Goal: Task Accomplishment & Management: Use online tool/utility

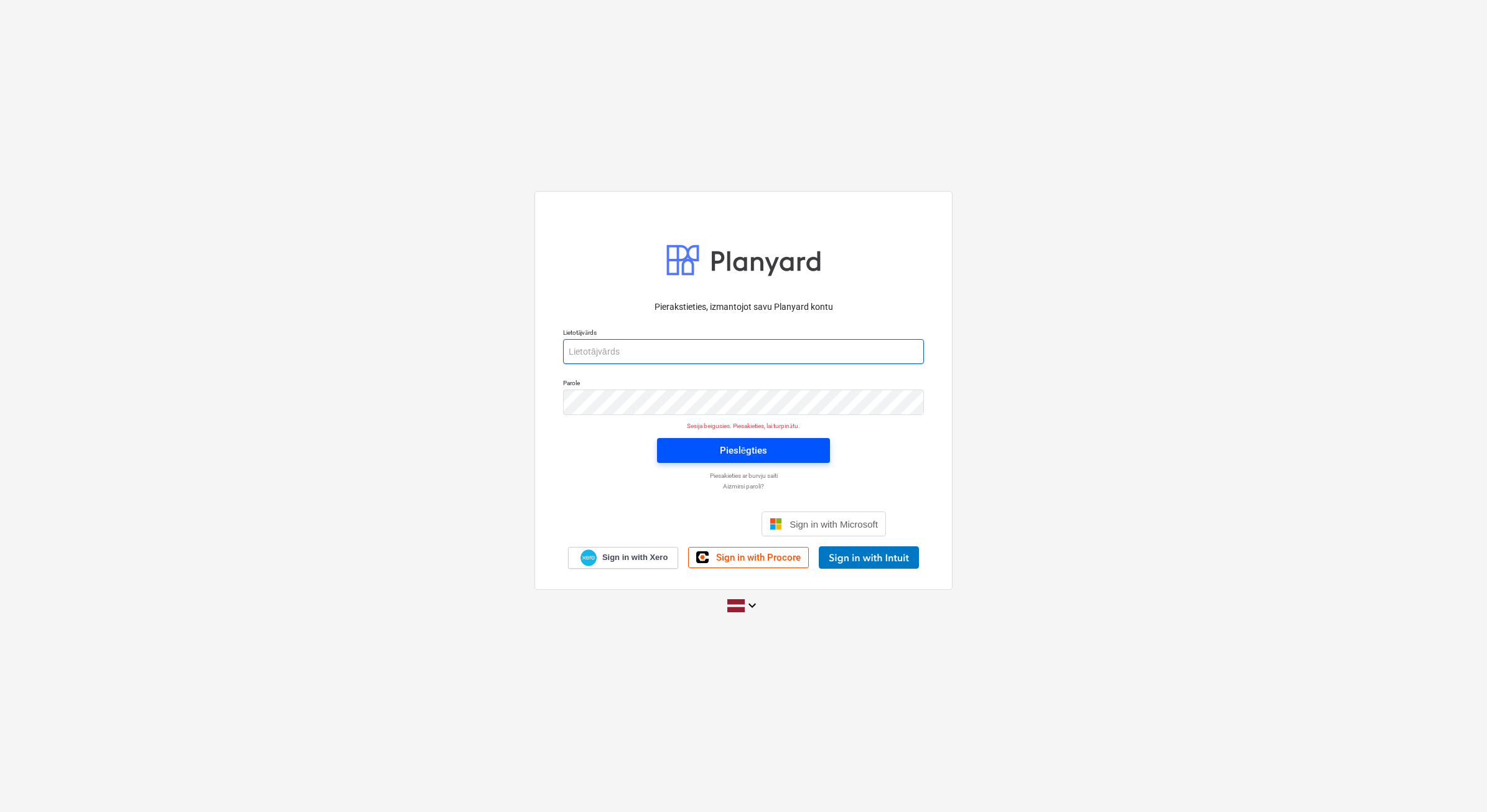
type input "[PERSON_NAME][EMAIL_ADDRESS][DOMAIN_NAME]"
click at [772, 455] on span "Pieslēgties" at bounding box center [743, 451] width 143 height 16
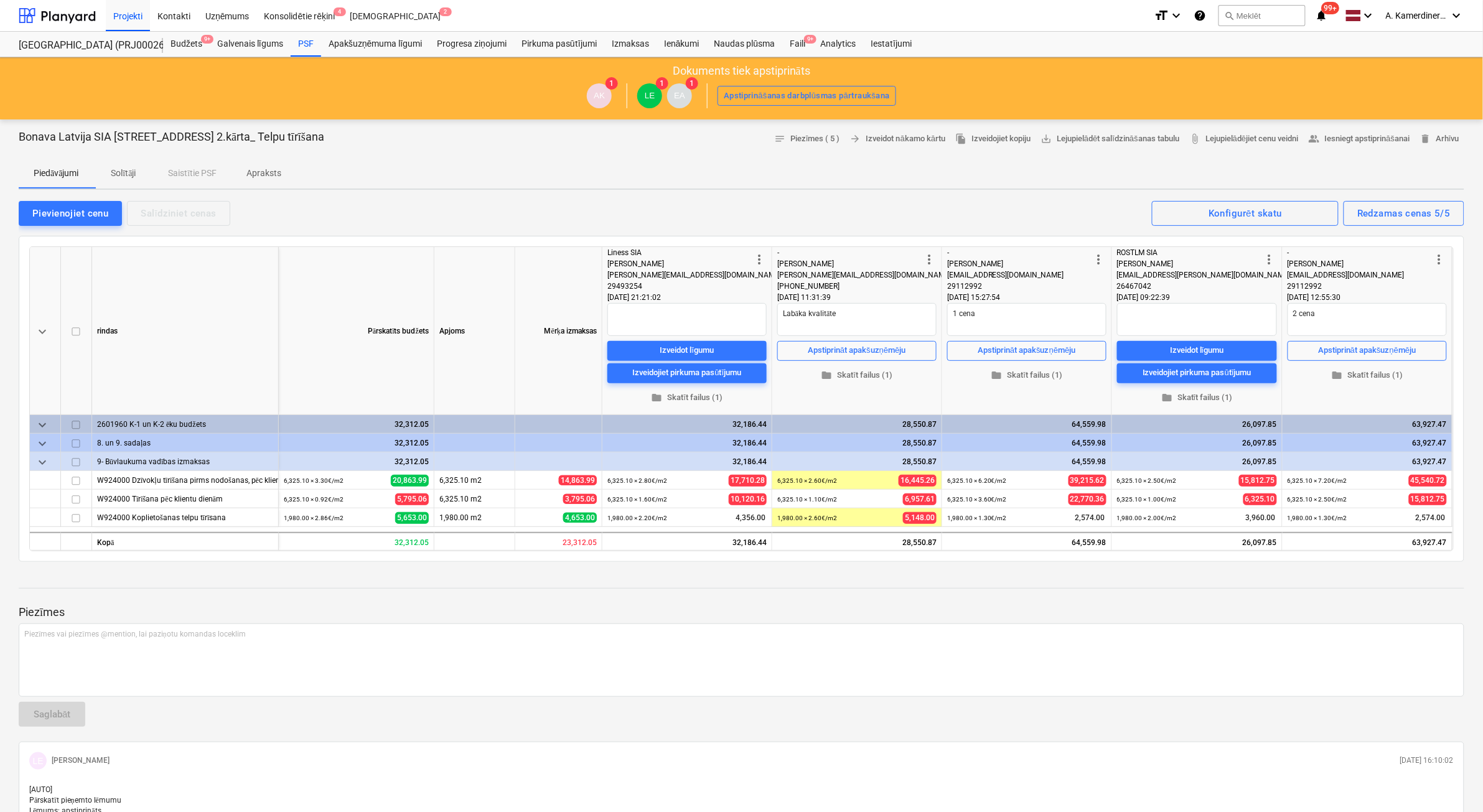
type textarea "x"
click at [53, 17] on div at bounding box center [57, 15] width 77 height 31
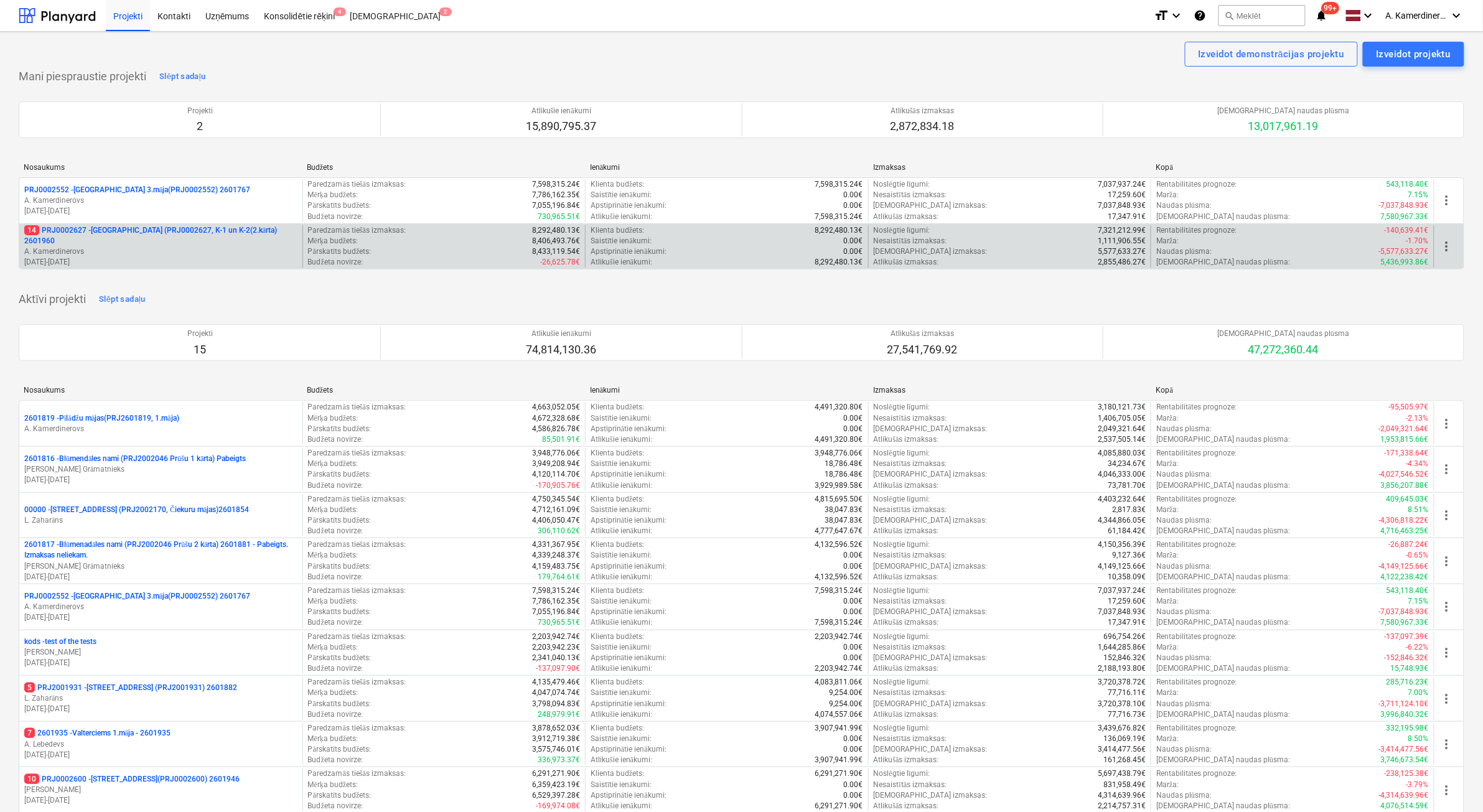
click at [144, 246] on p "A. Kamerdinerovs" at bounding box center [160, 251] width 273 height 11
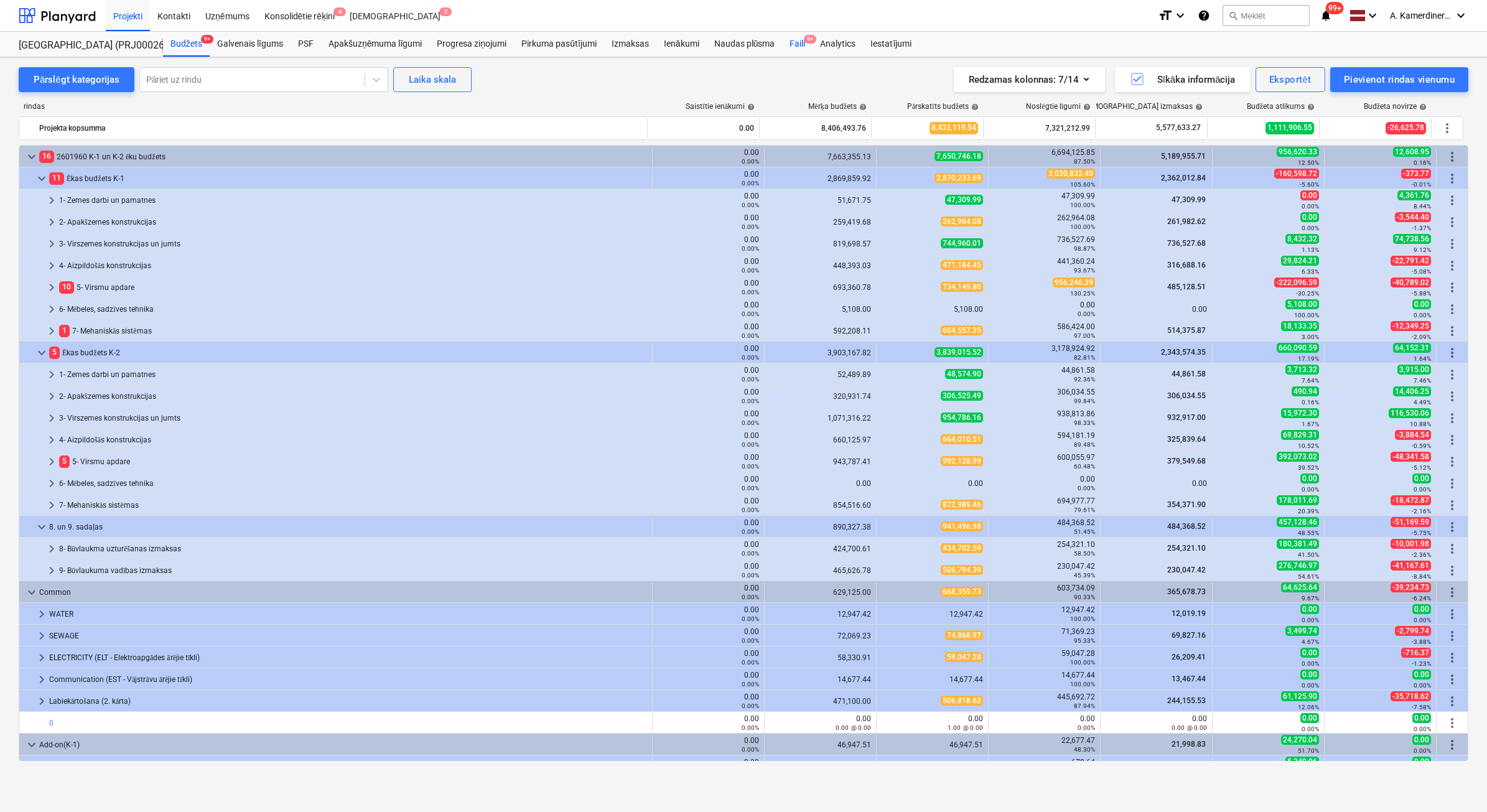
click at [800, 47] on div "Faili 9+" at bounding box center [797, 44] width 30 height 25
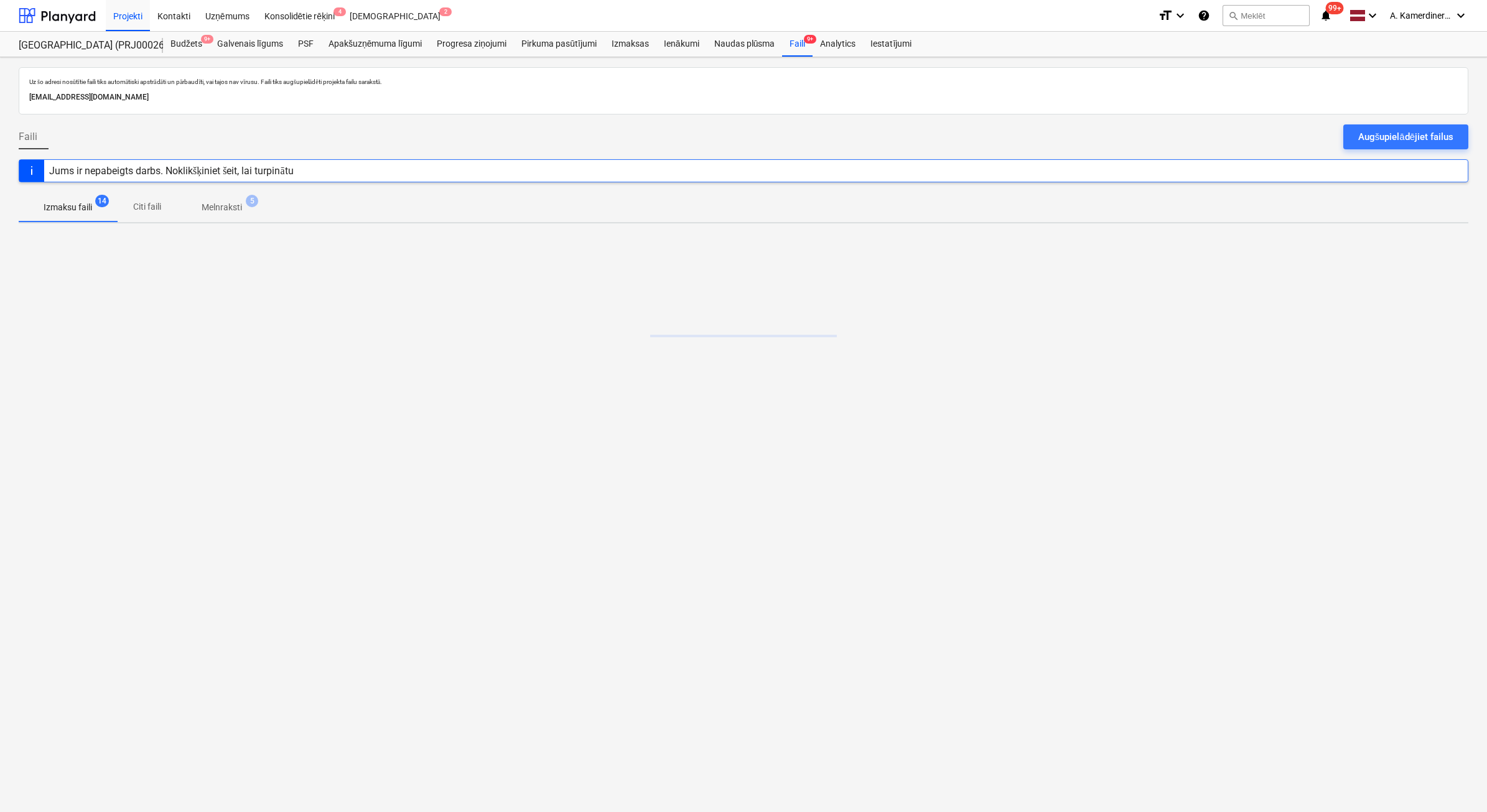
click at [229, 203] on p "Melnraksti" at bounding box center [222, 207] width 40 height 13
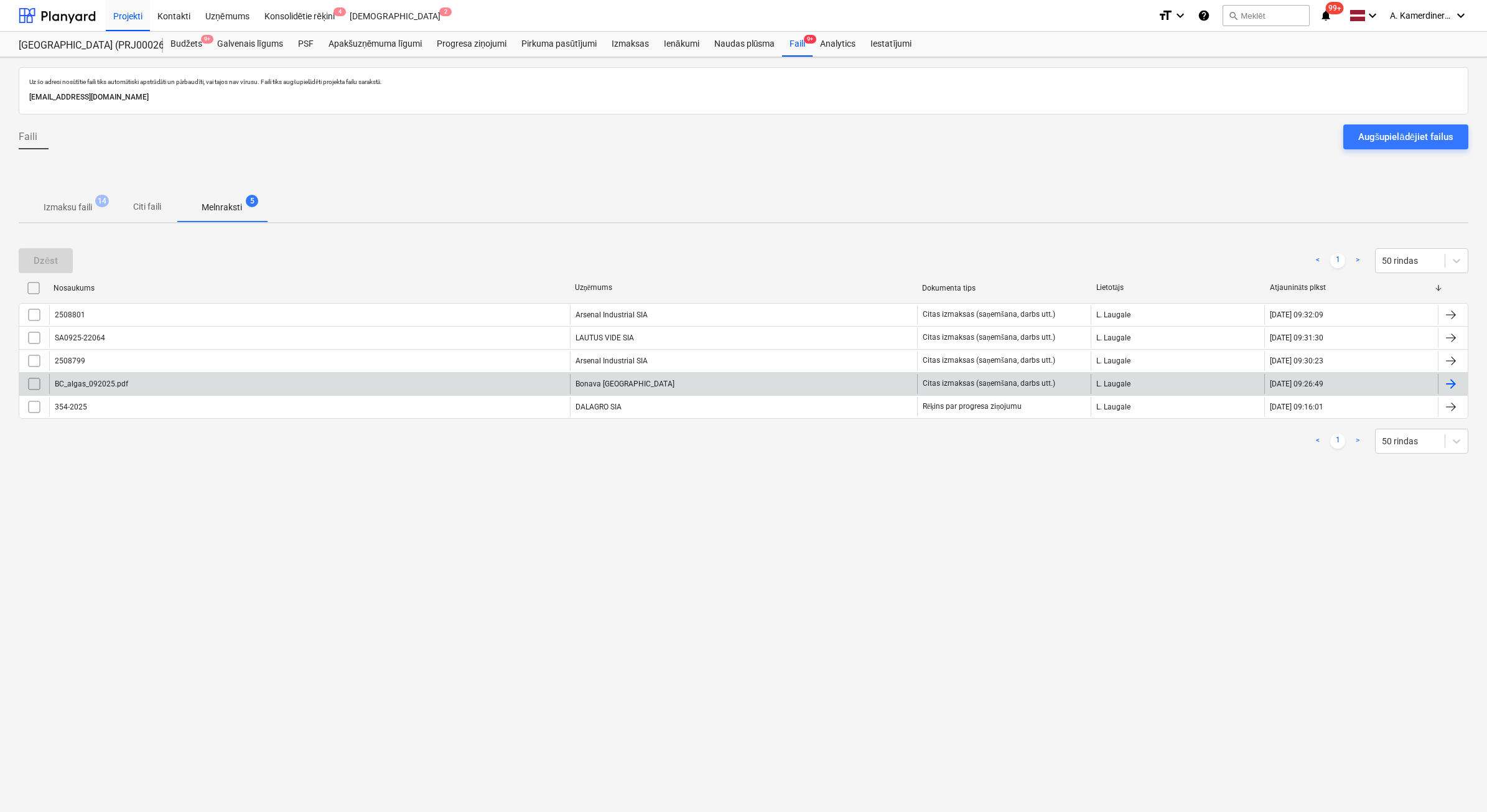
click at [353, 383] on div "BC_algas_092025.pdf" at bounding box center [309, 384] width 521 height 20
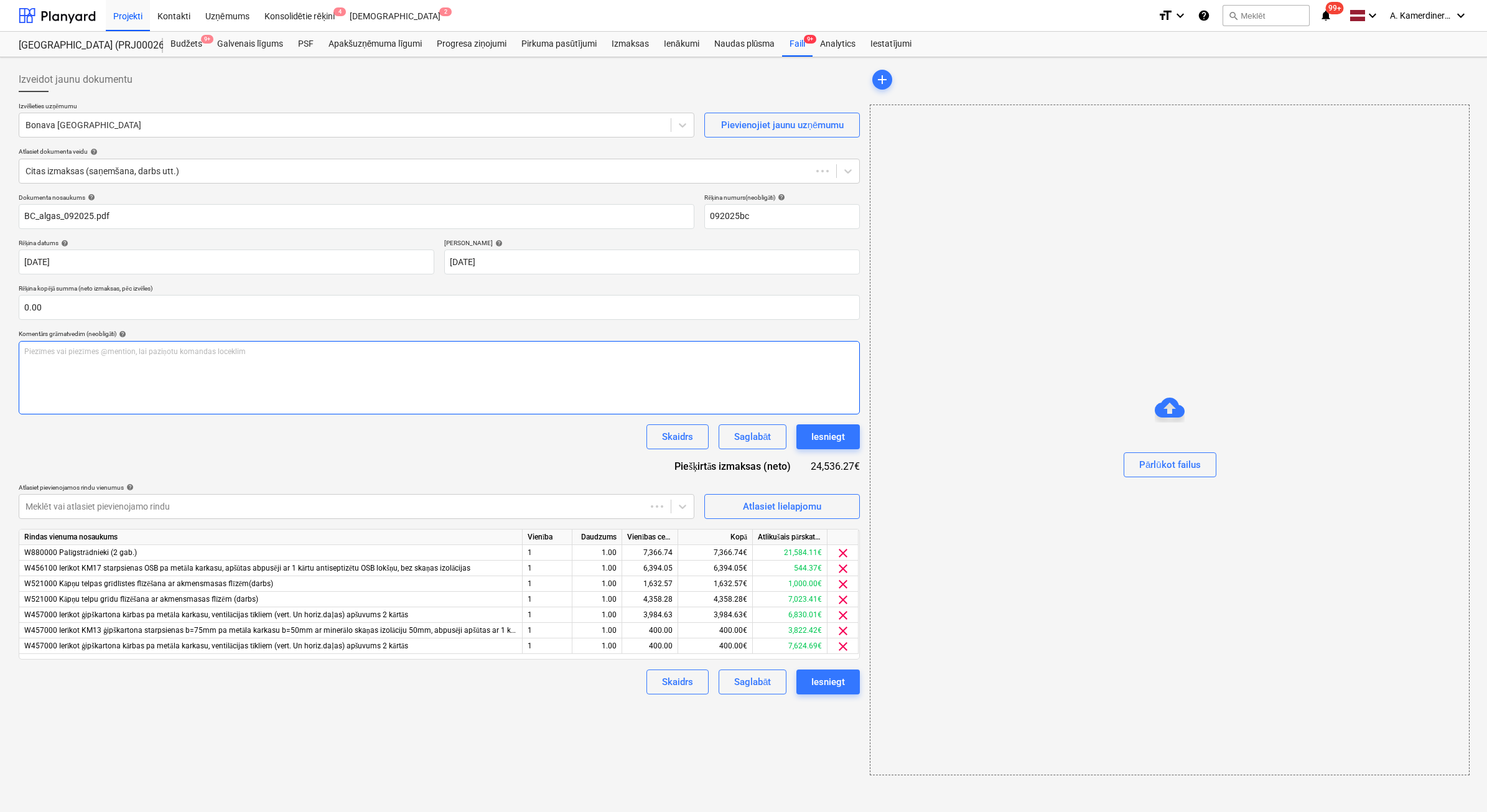
type input "092025bc"
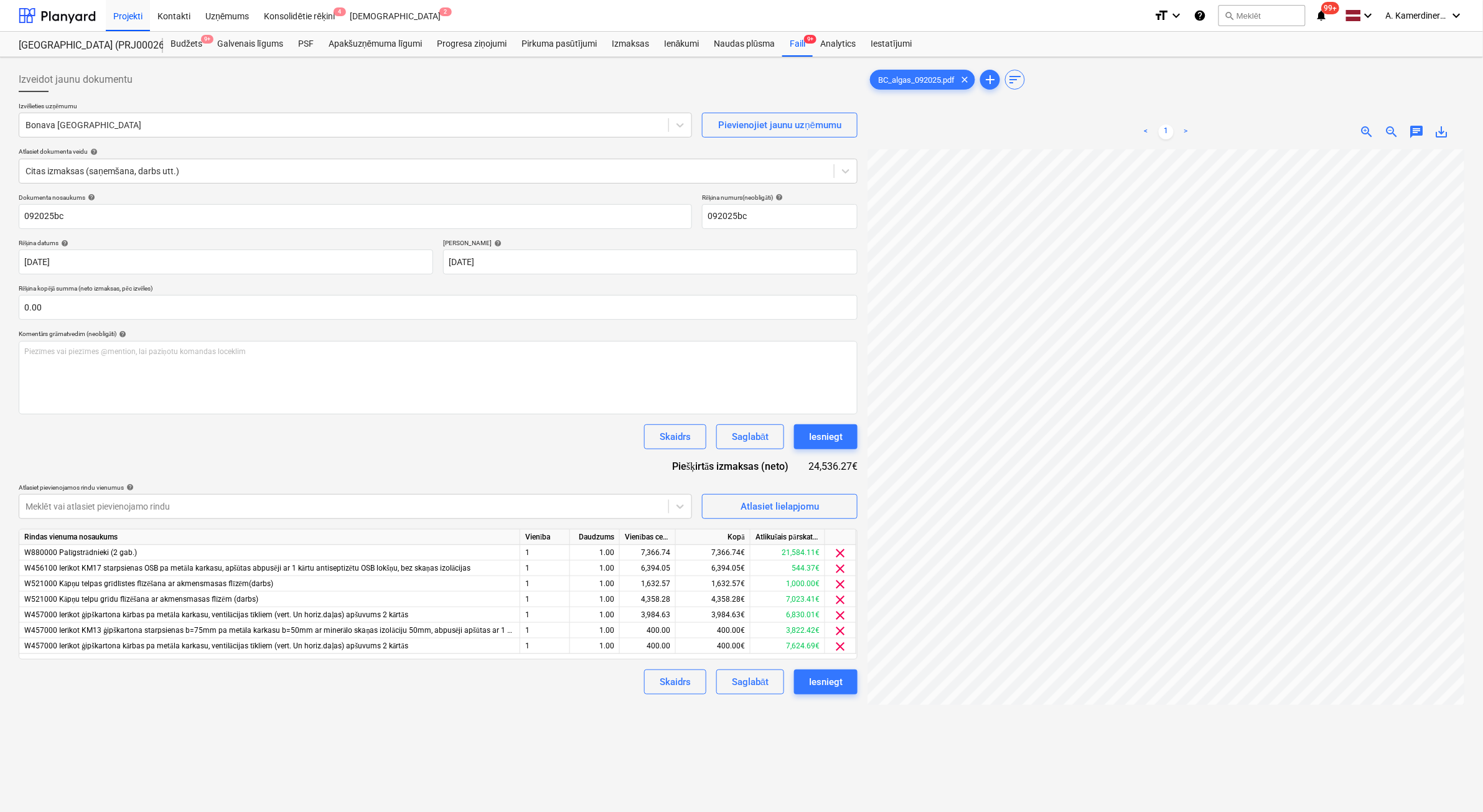
scroll to position [0, 61]
click at [829, 436] on div "Iesniegt" at bounding box center [826, 437] width 33 height 16
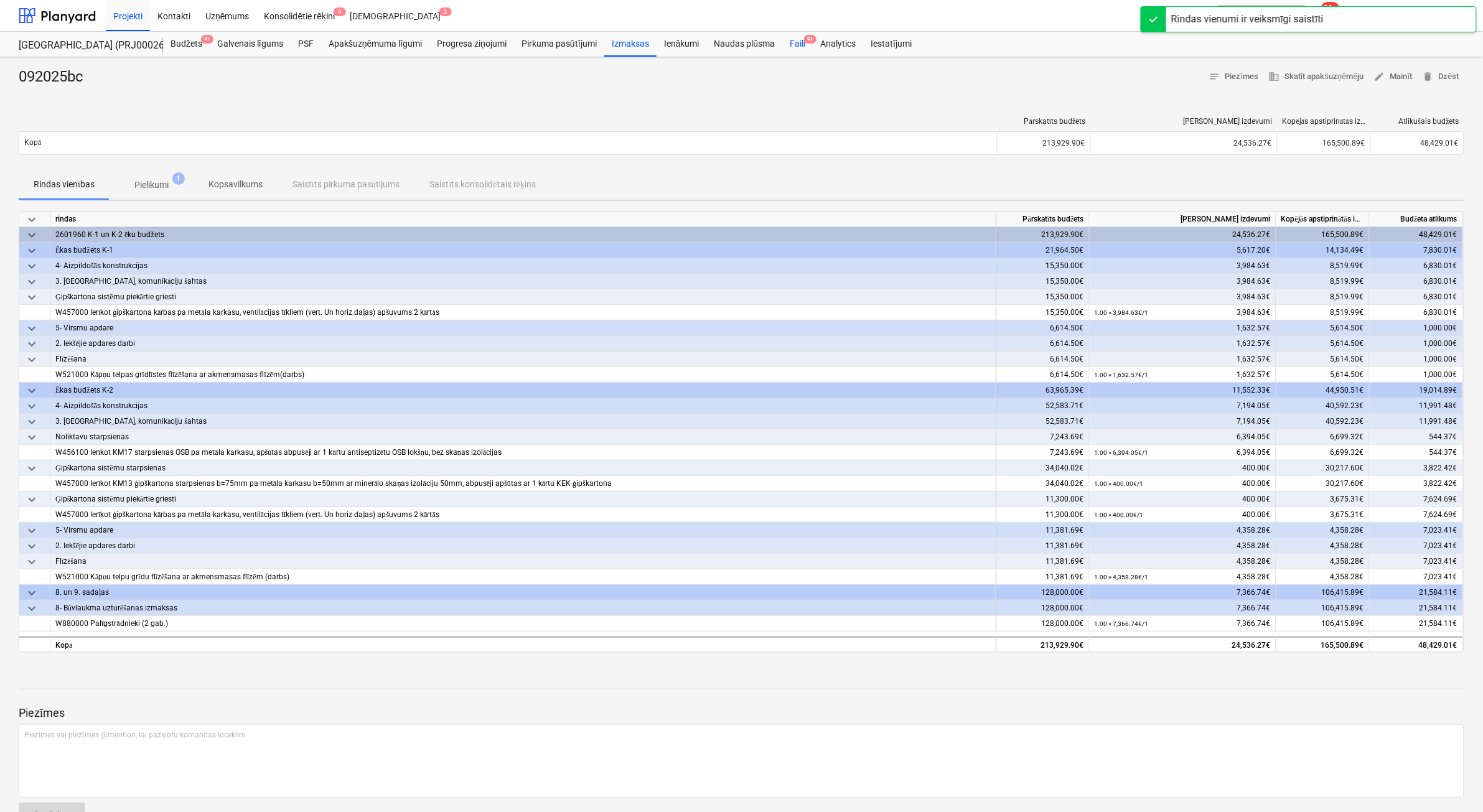
click at [788, 45] on div "Faili 9+" at bounding box center [798, 44] width 30 height 25
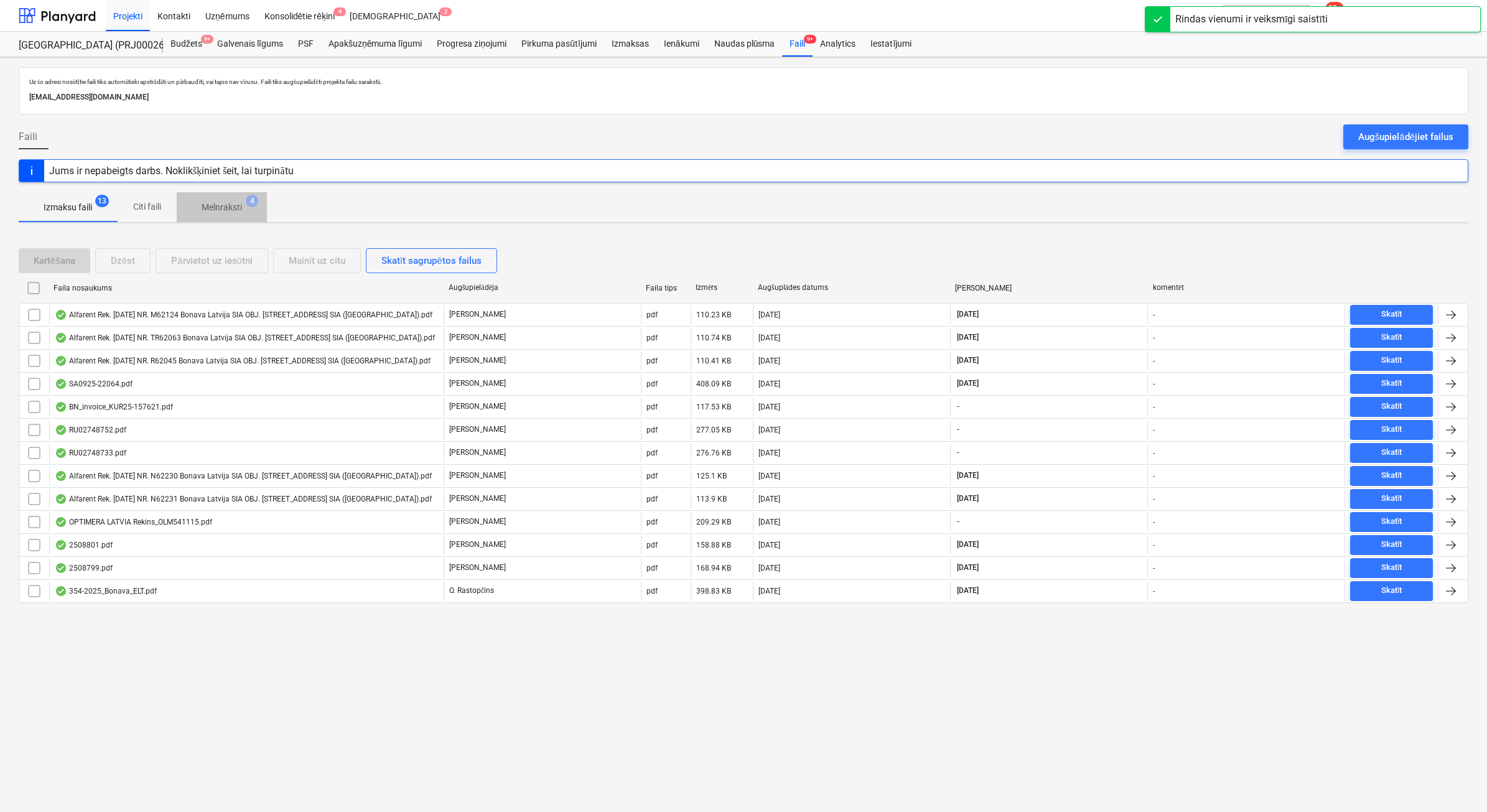
click at [222, 207] on p "Melnraksti" at bounding box center [222, 207] width 40 height 13
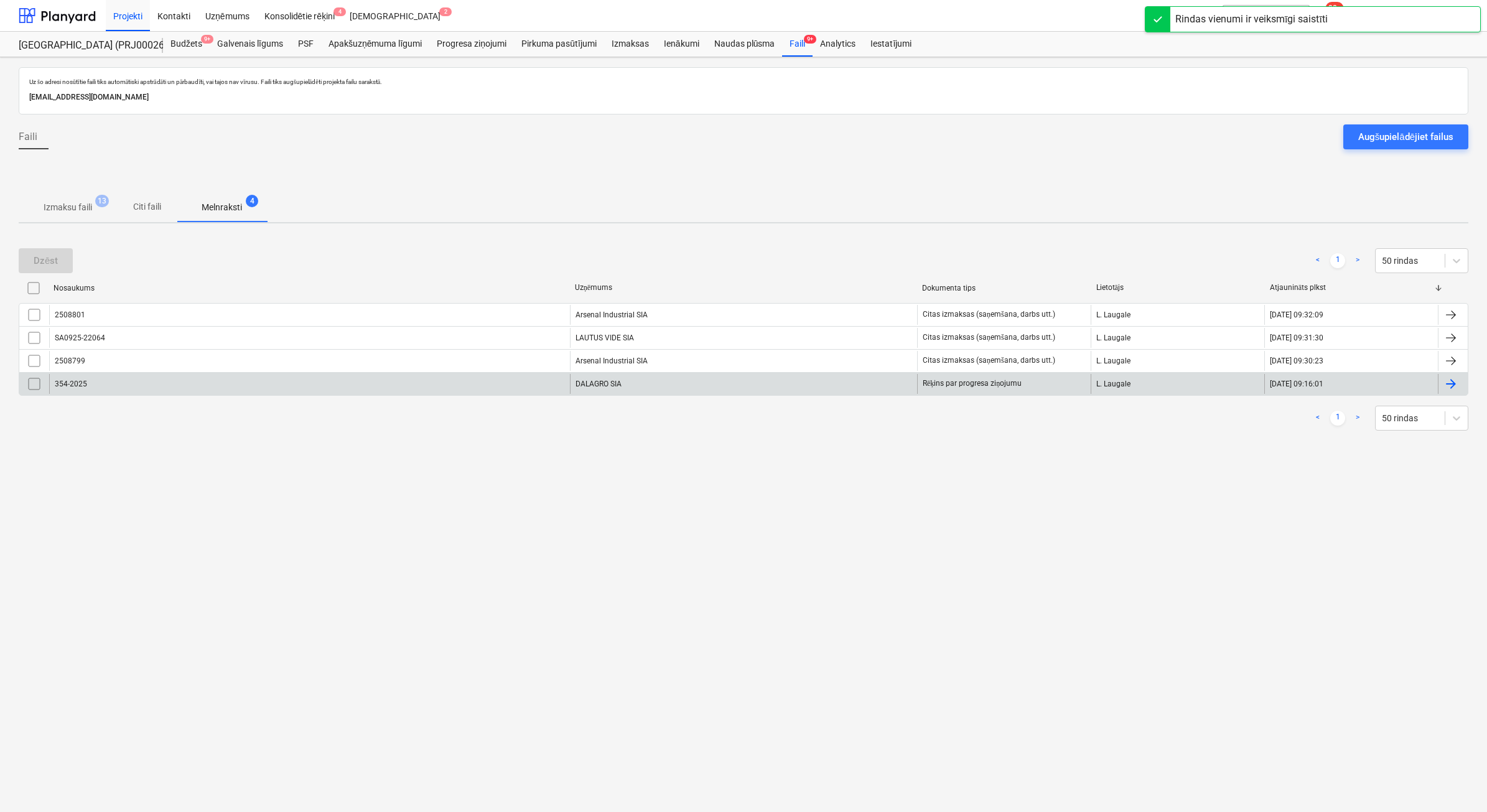
click at [294, 385] on div "354-2025" at bounding box center [309, 384] width 521 height 20
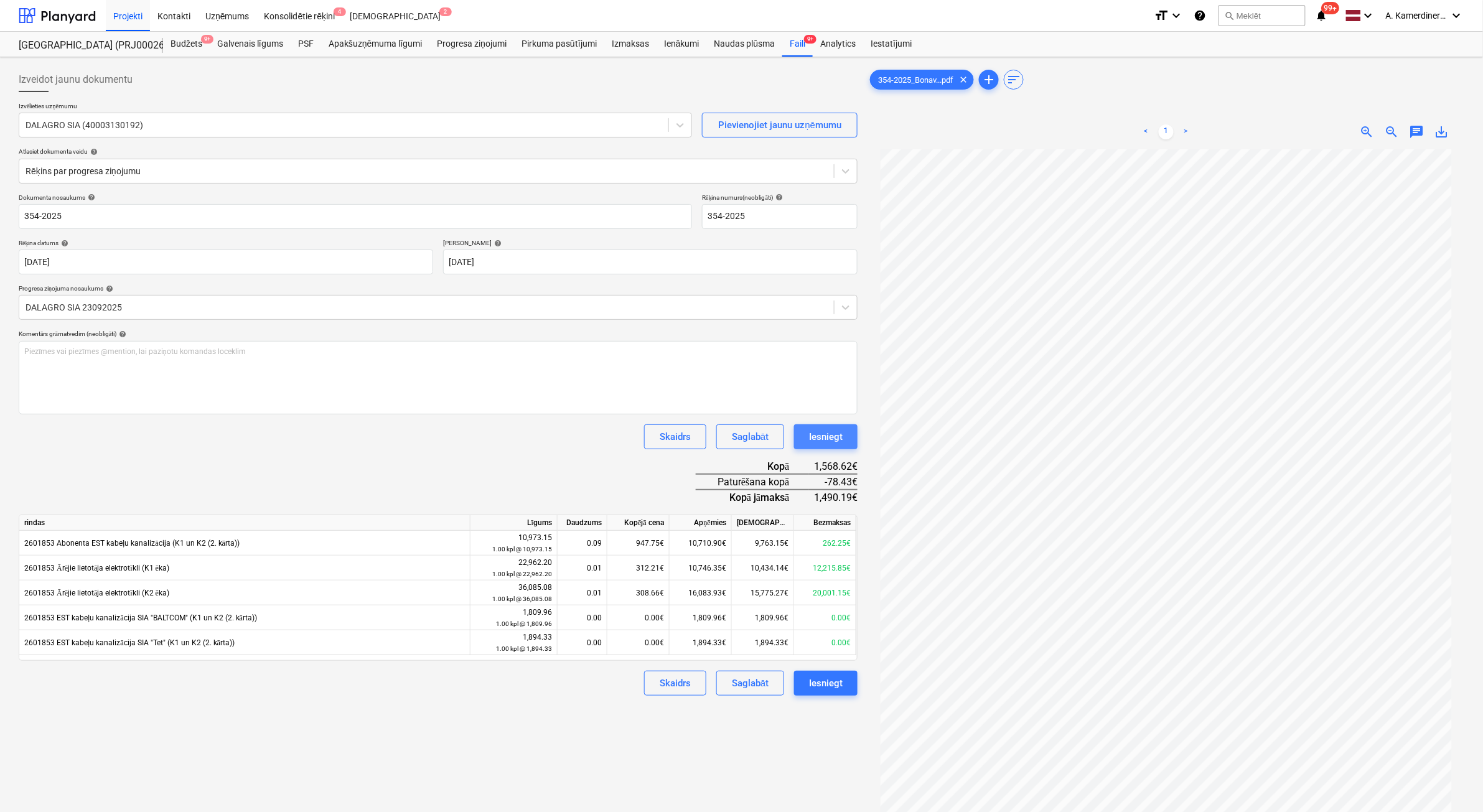
click at [824, 439] on div "Iesniegt" at bounding box center [826, 437] width 33 height 16
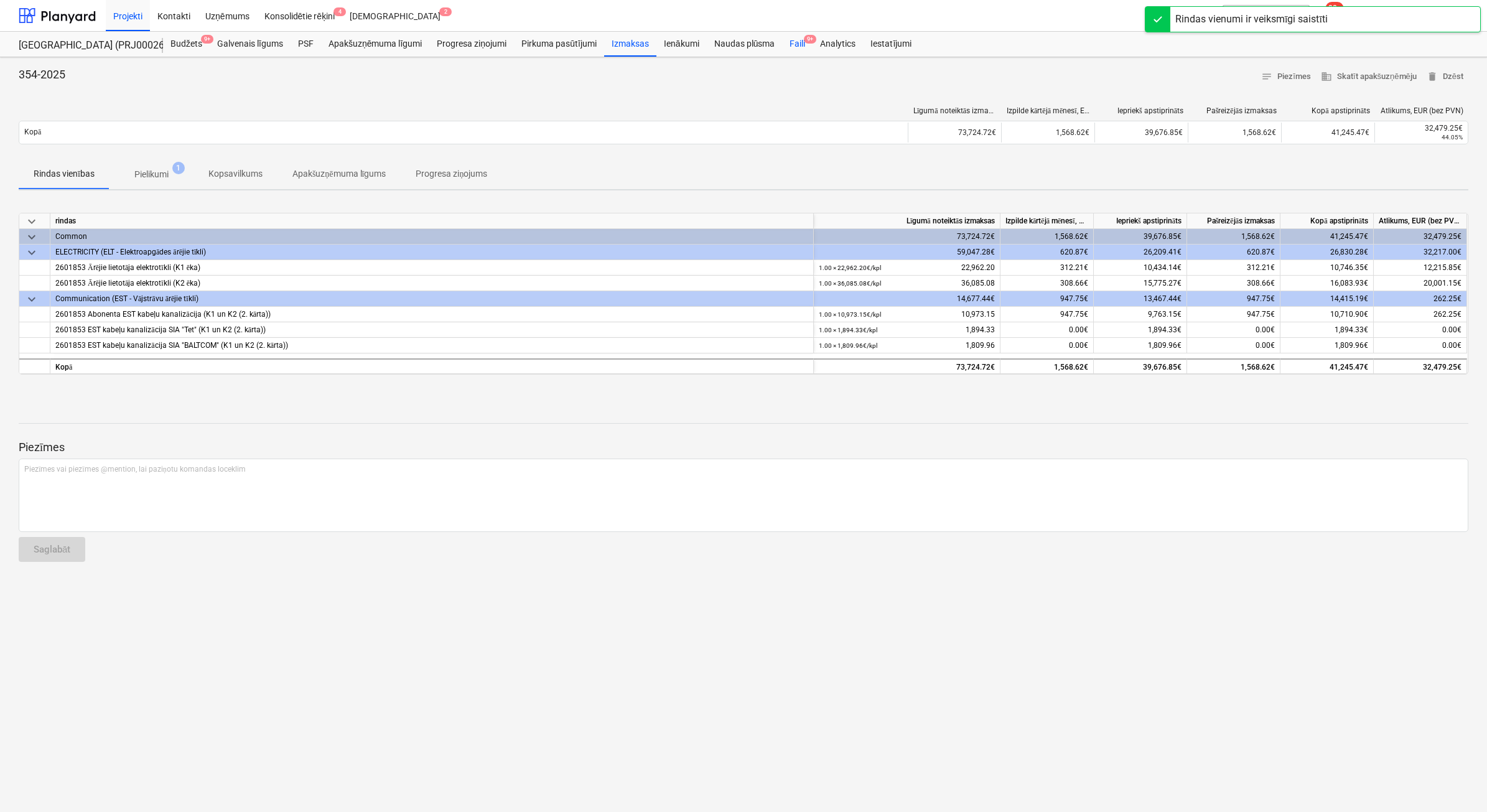
click at [798, 41] on div "Faili 9+" at bounding box center [797, 44] width 30 height 25
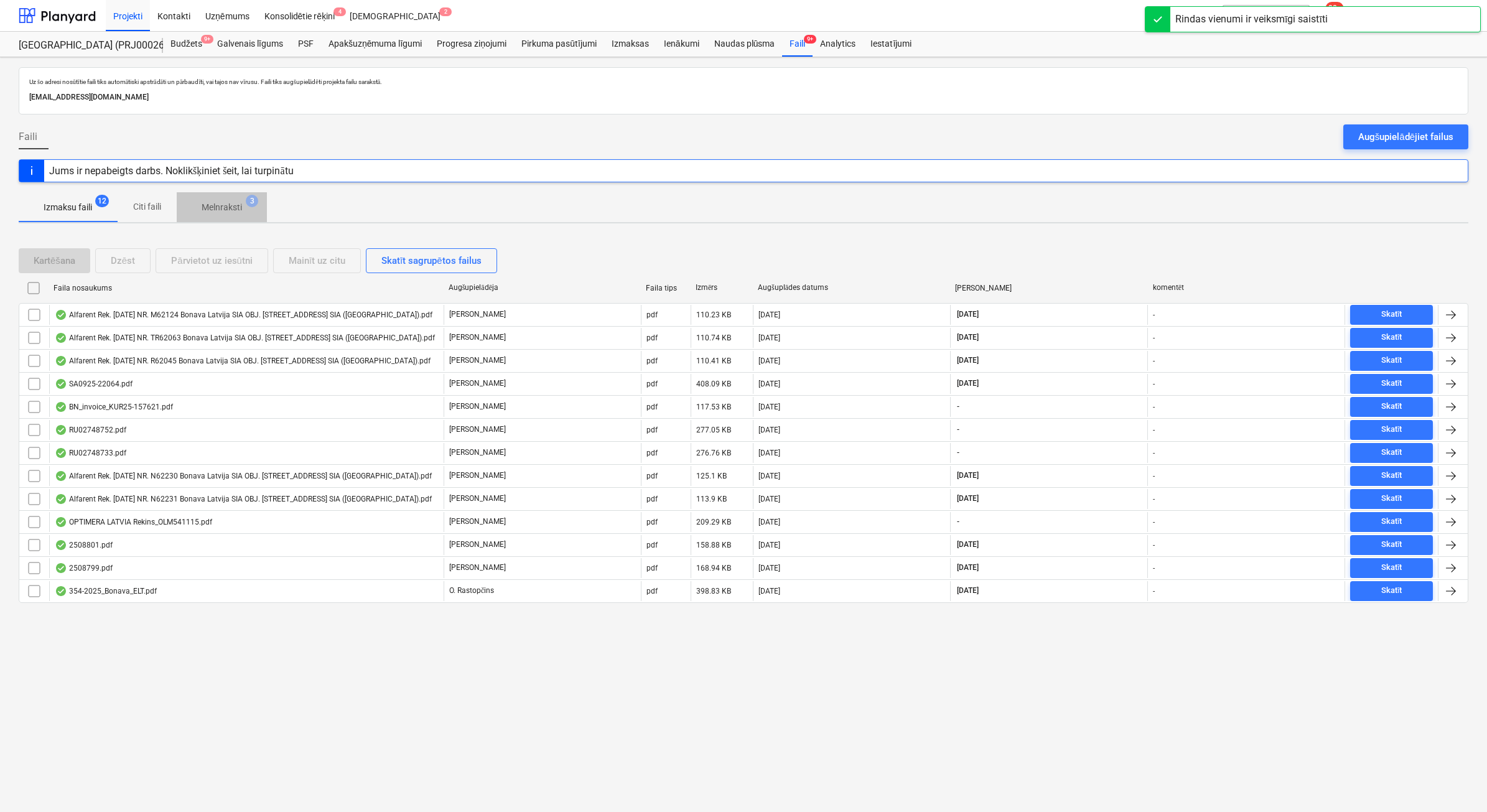
click at [240, 209] on p "Melnraksti" at bounding box center [222, 207] width 40 height 13
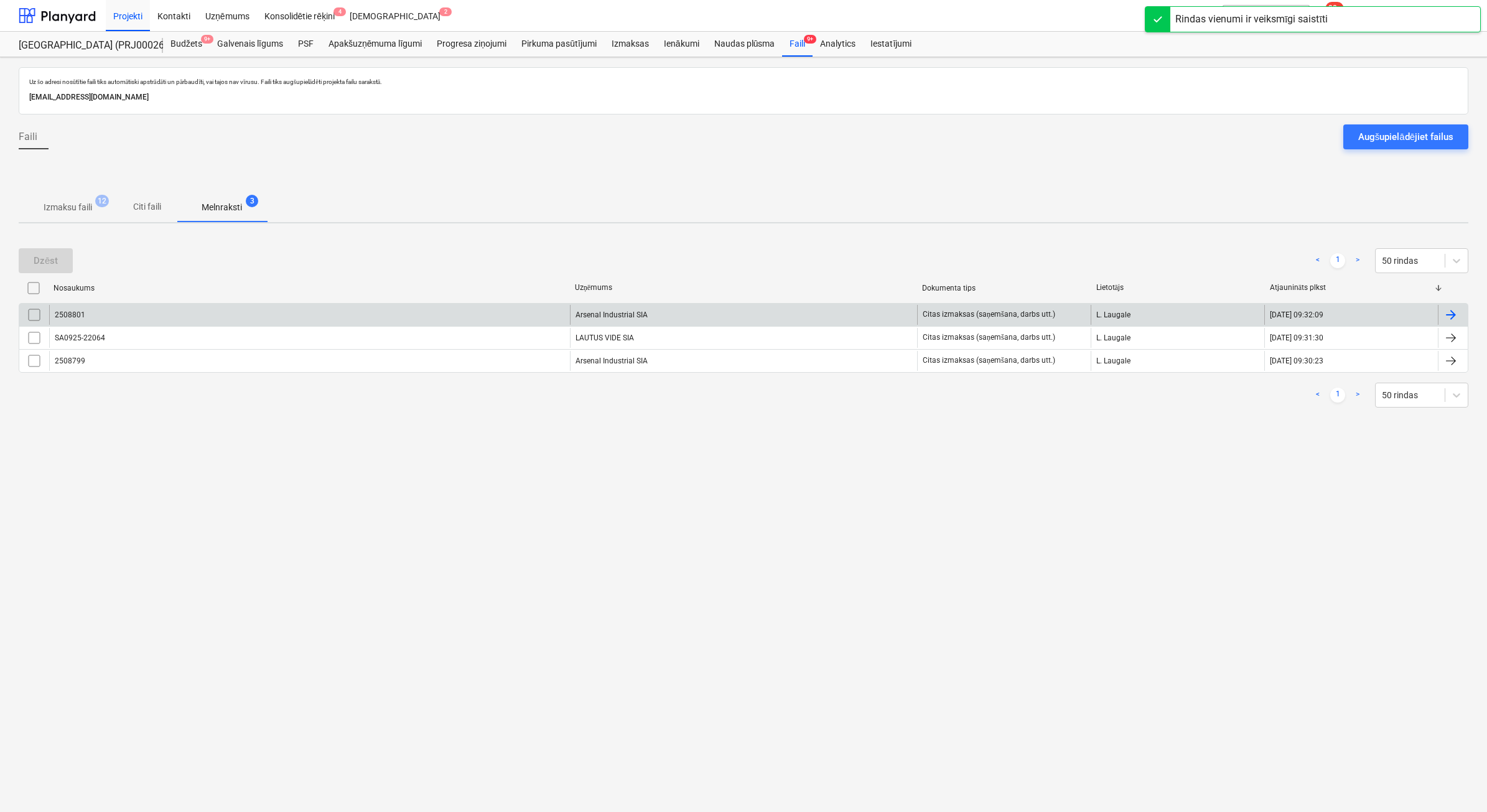
click at [667, 318] on div "Arsenal Industrial SIA" at bounding box center [744, 315] width 347 height 20
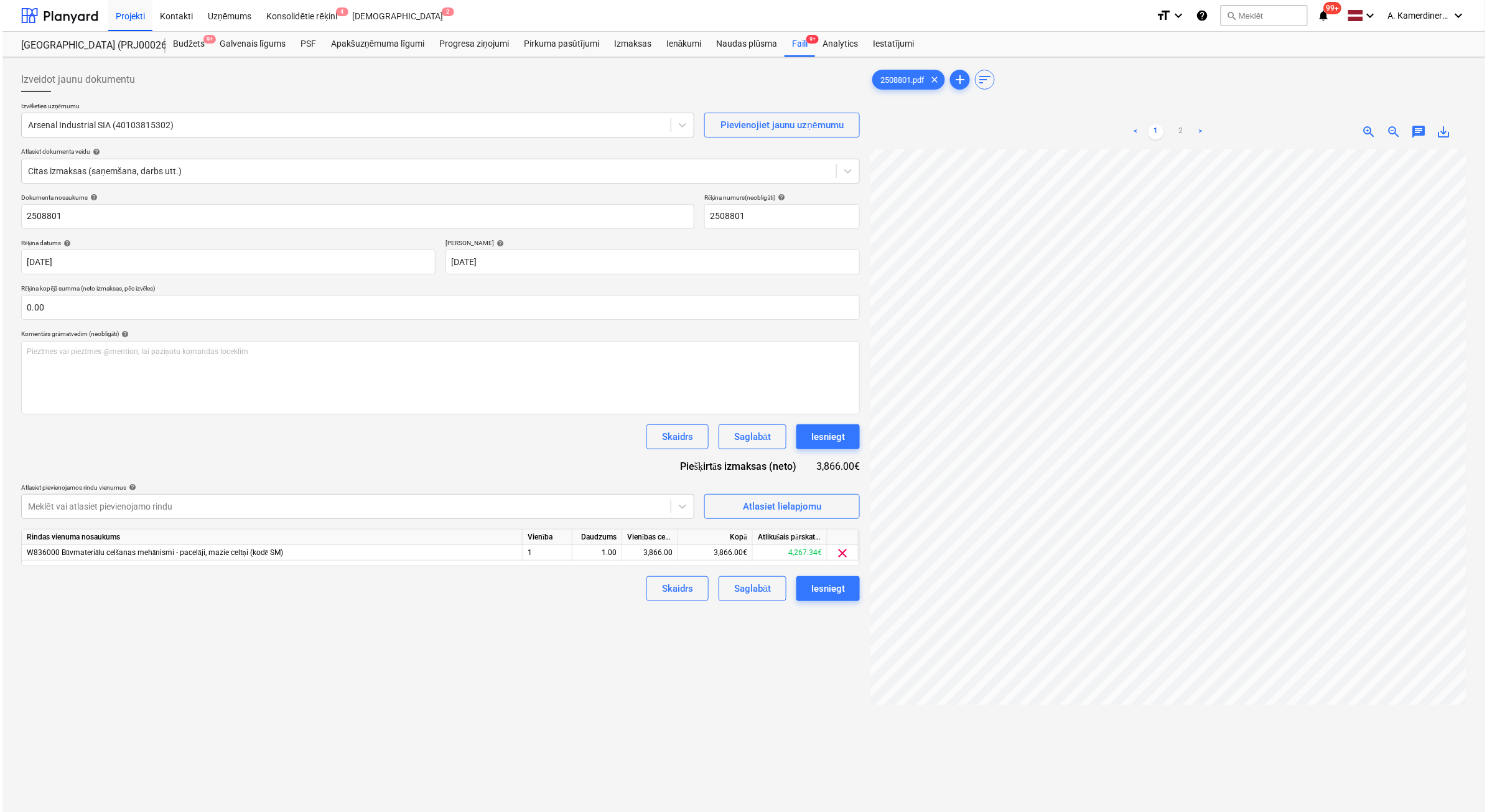
scroll to position [0, 54]
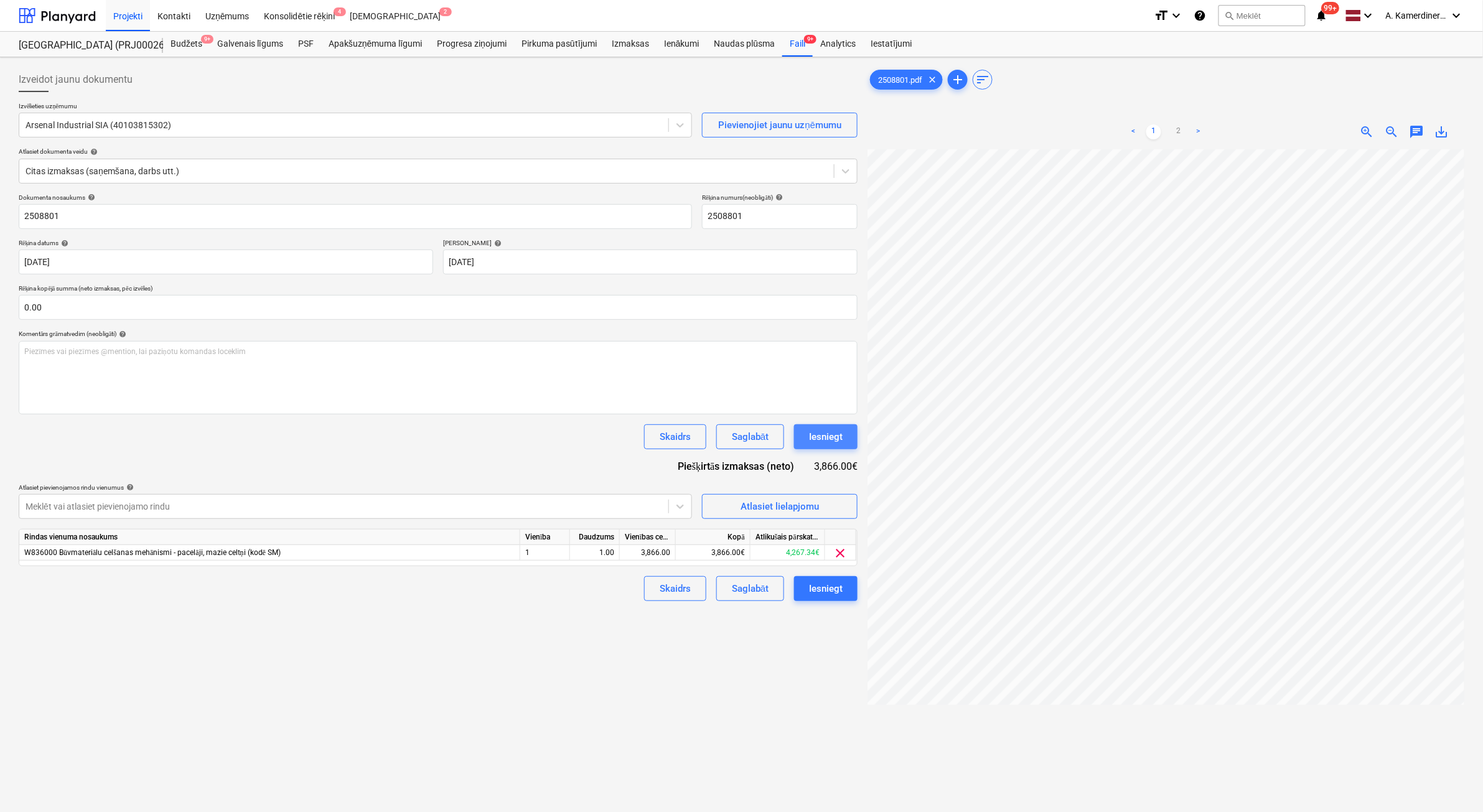
click at [820, 439] on div "Iesniegt" at bounding box center [826, 437] width 33 height 16
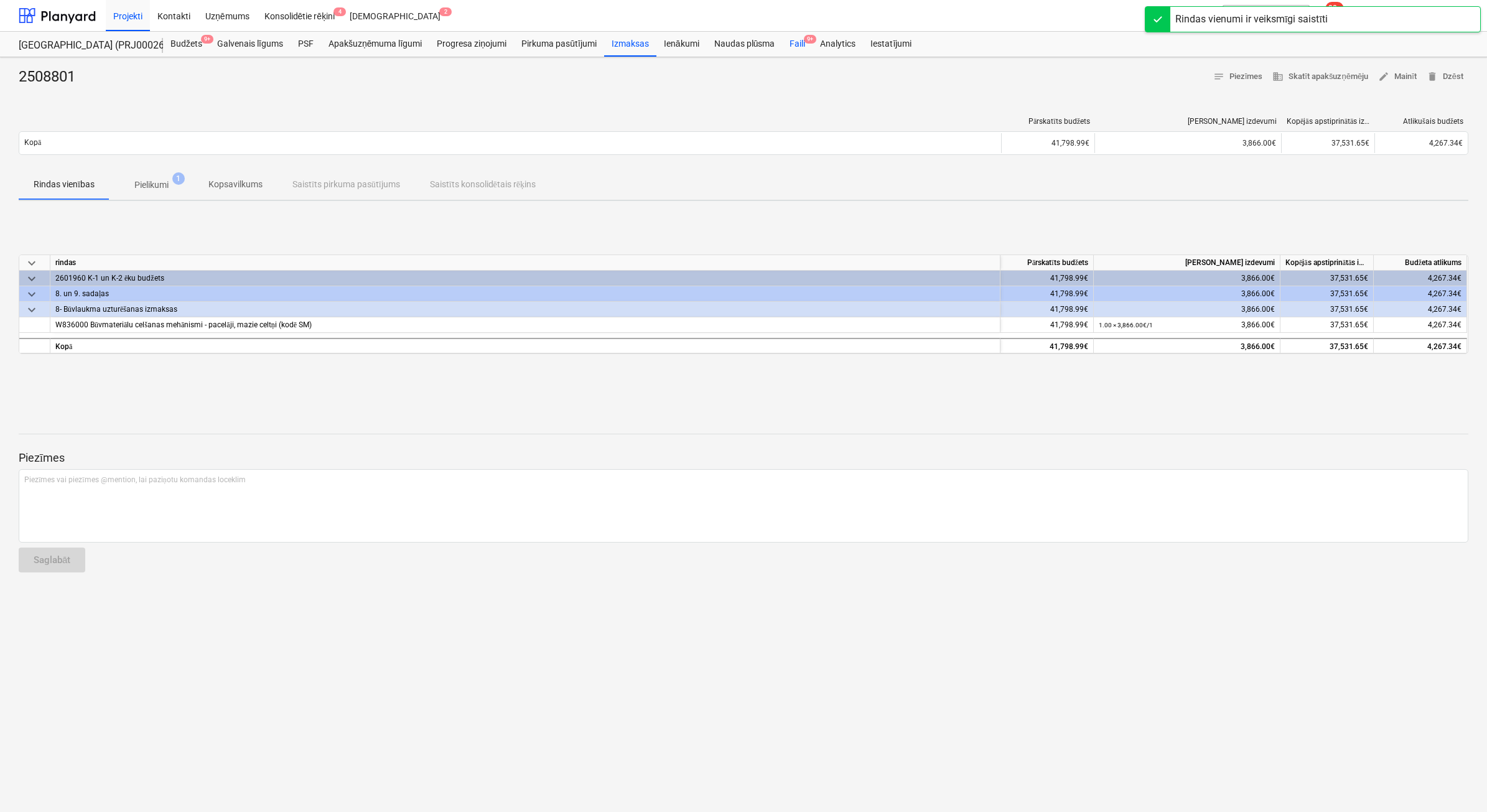
click at [795, 47] on div "Faili 9+" at bounding box center [797, 44] width 30 height 25
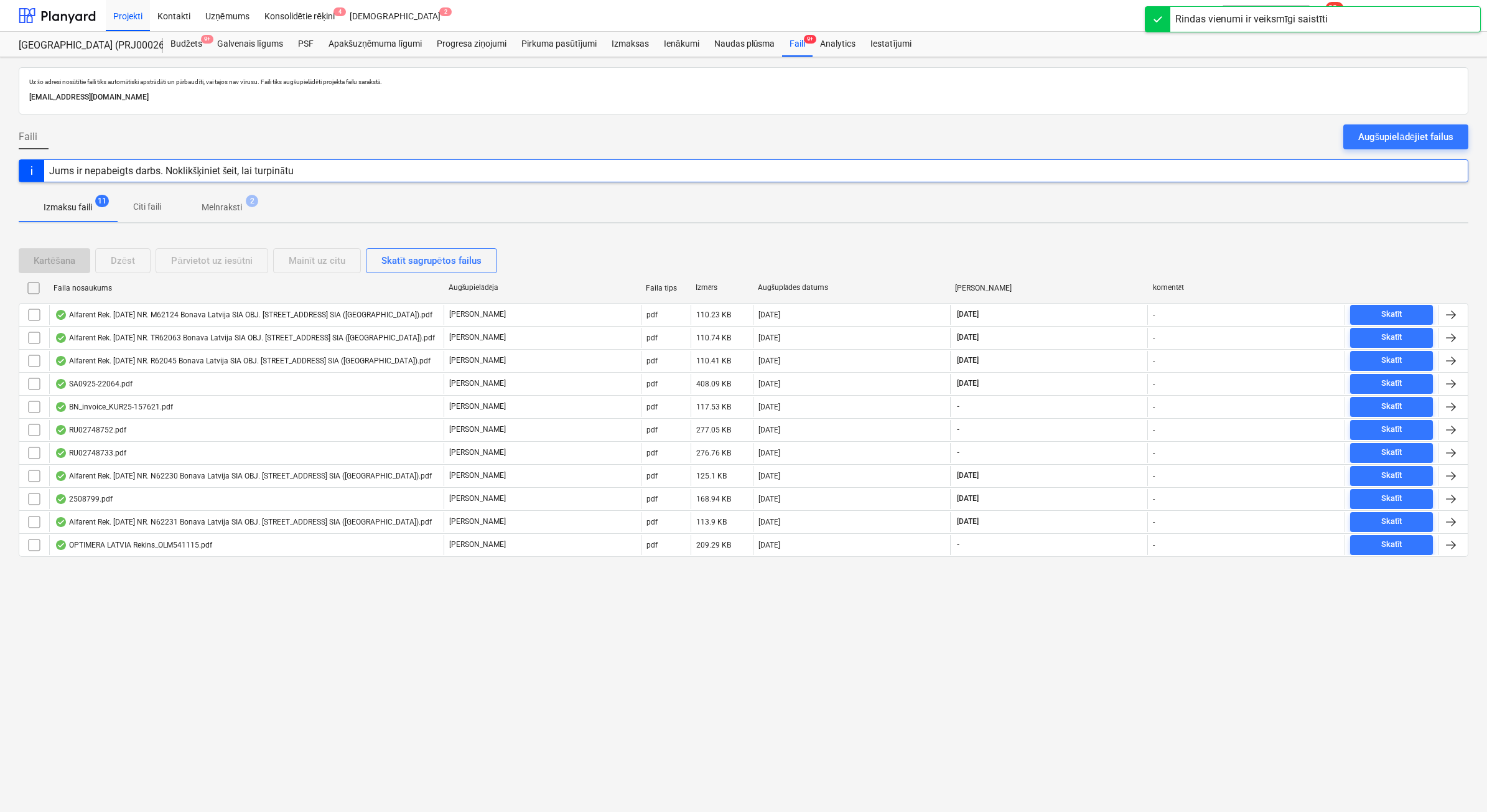
click at [238, 208] on p "Melnraksti" at bounding box center [222, 207] width 40 height 13
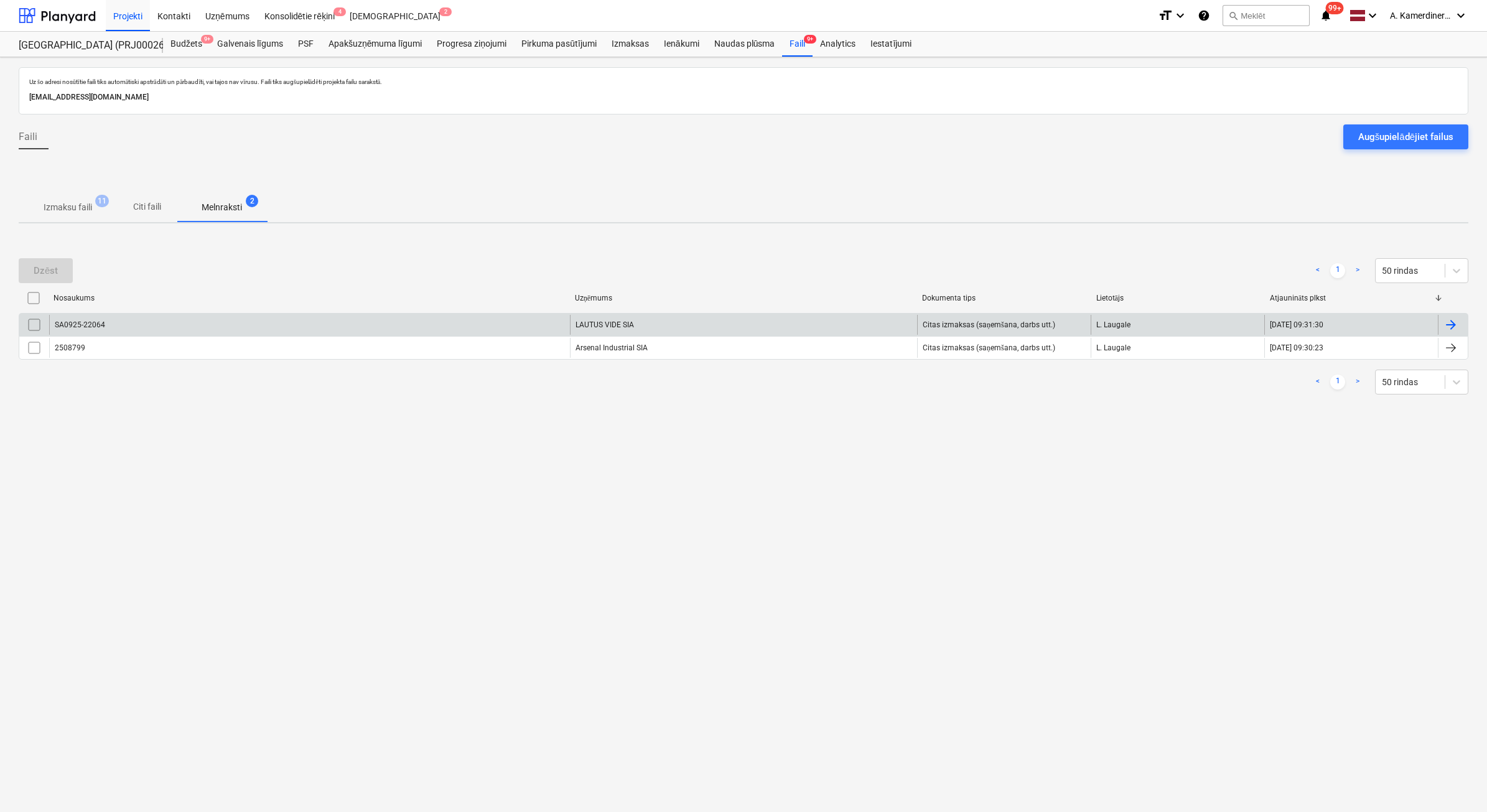
click at [451, 322] on div "SA0925-22064" at bounding box center [309, 325] width 521 height 20
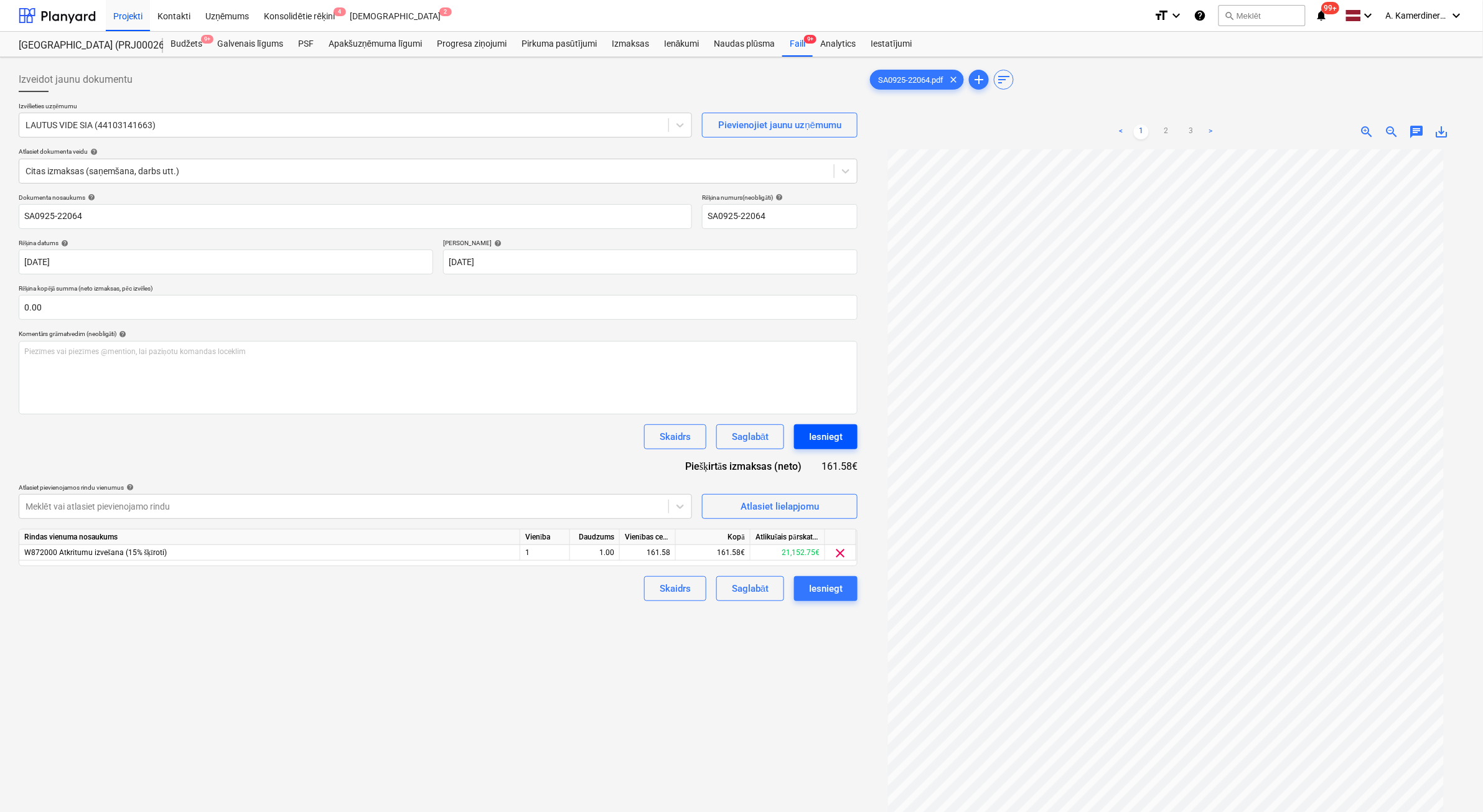
click at [838, 439] on div "Iesniegt" at bounding box center [826, 437] width 33 height 16
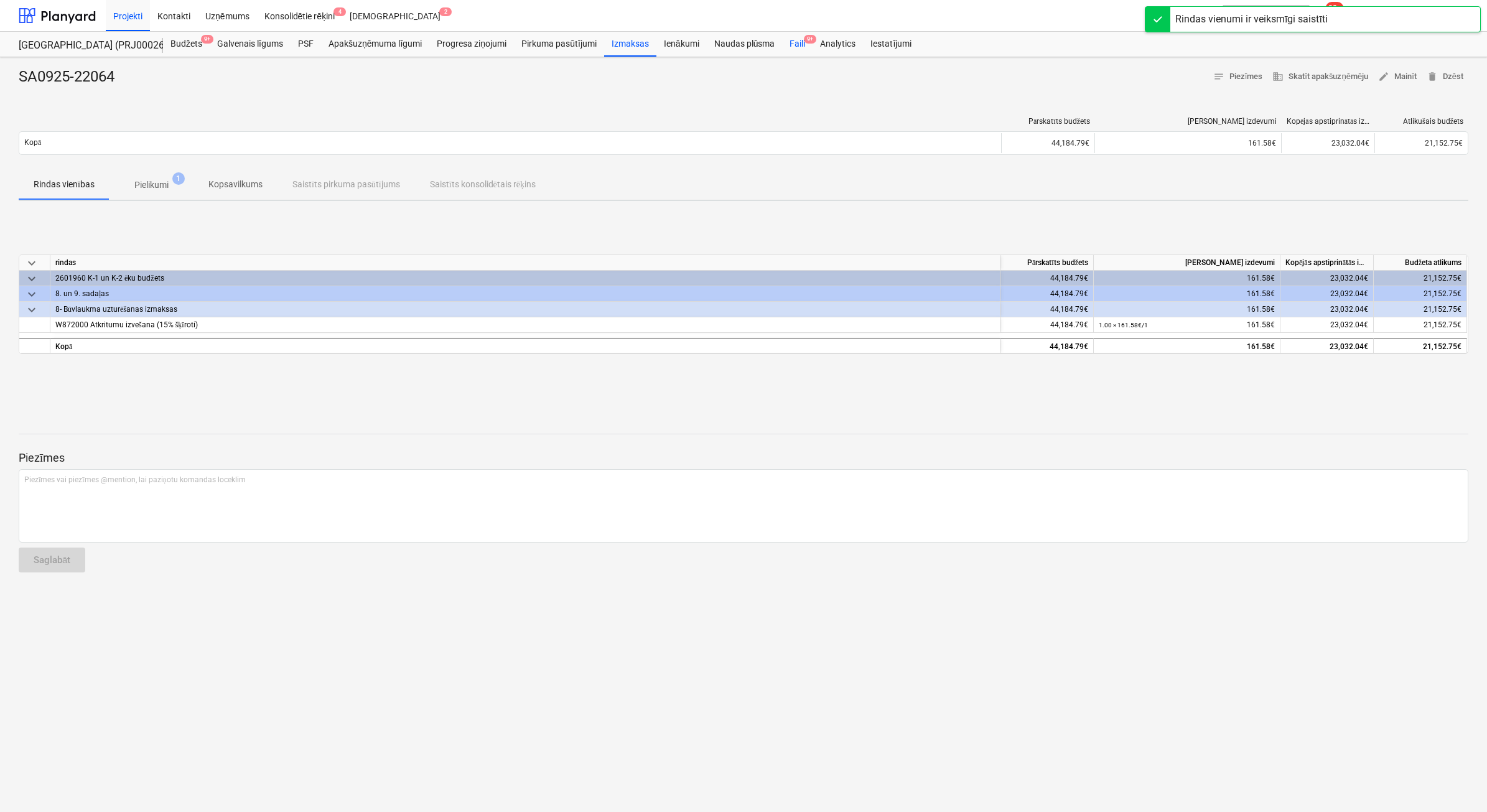
click at [796, 39] on div "Faili 9+" at bounding box center [797, 44] width 30 height 25
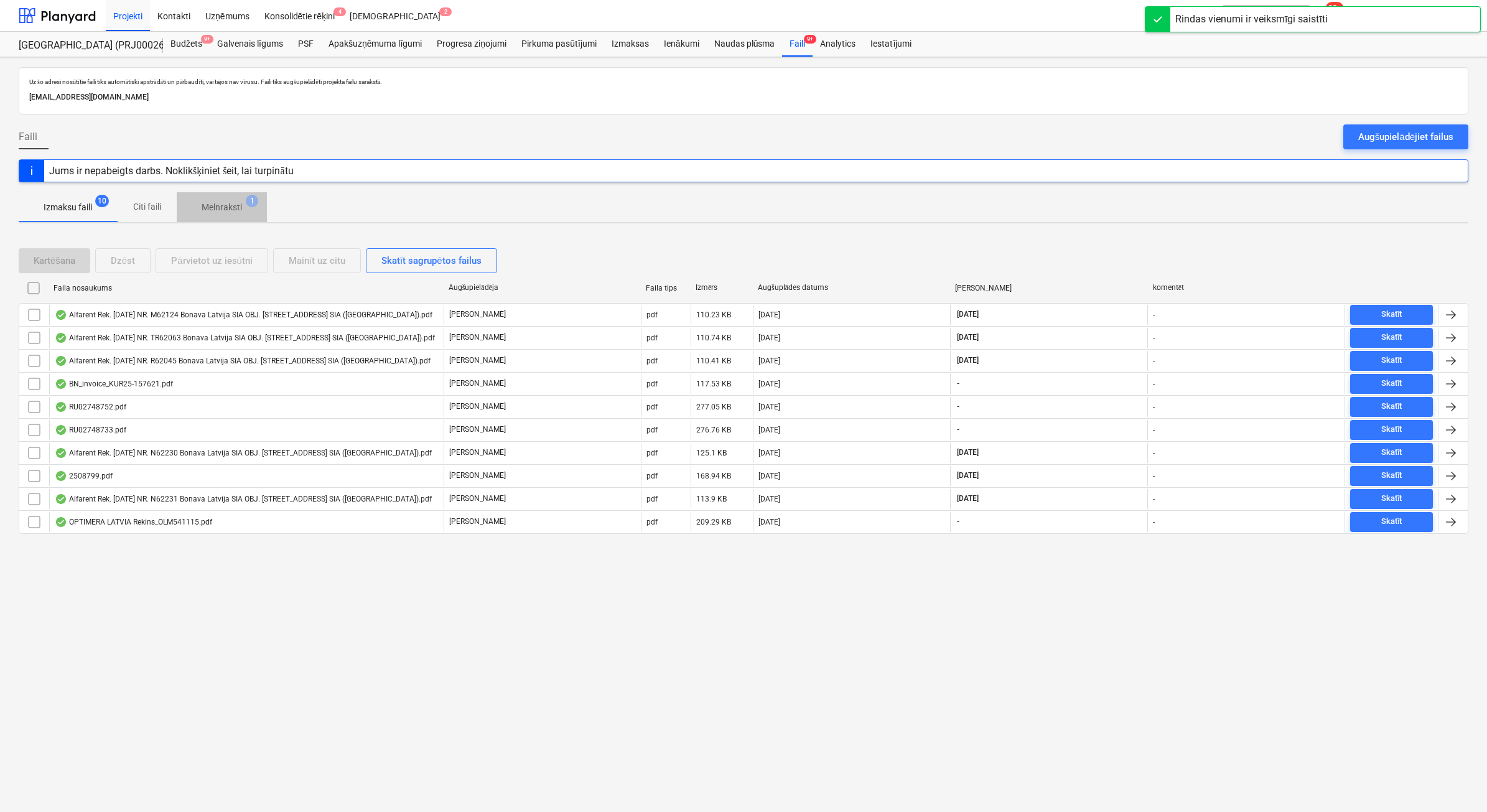
click at [221, 206] on p "Melnraksti" at bounding box center [222, 207] width 40 height 13
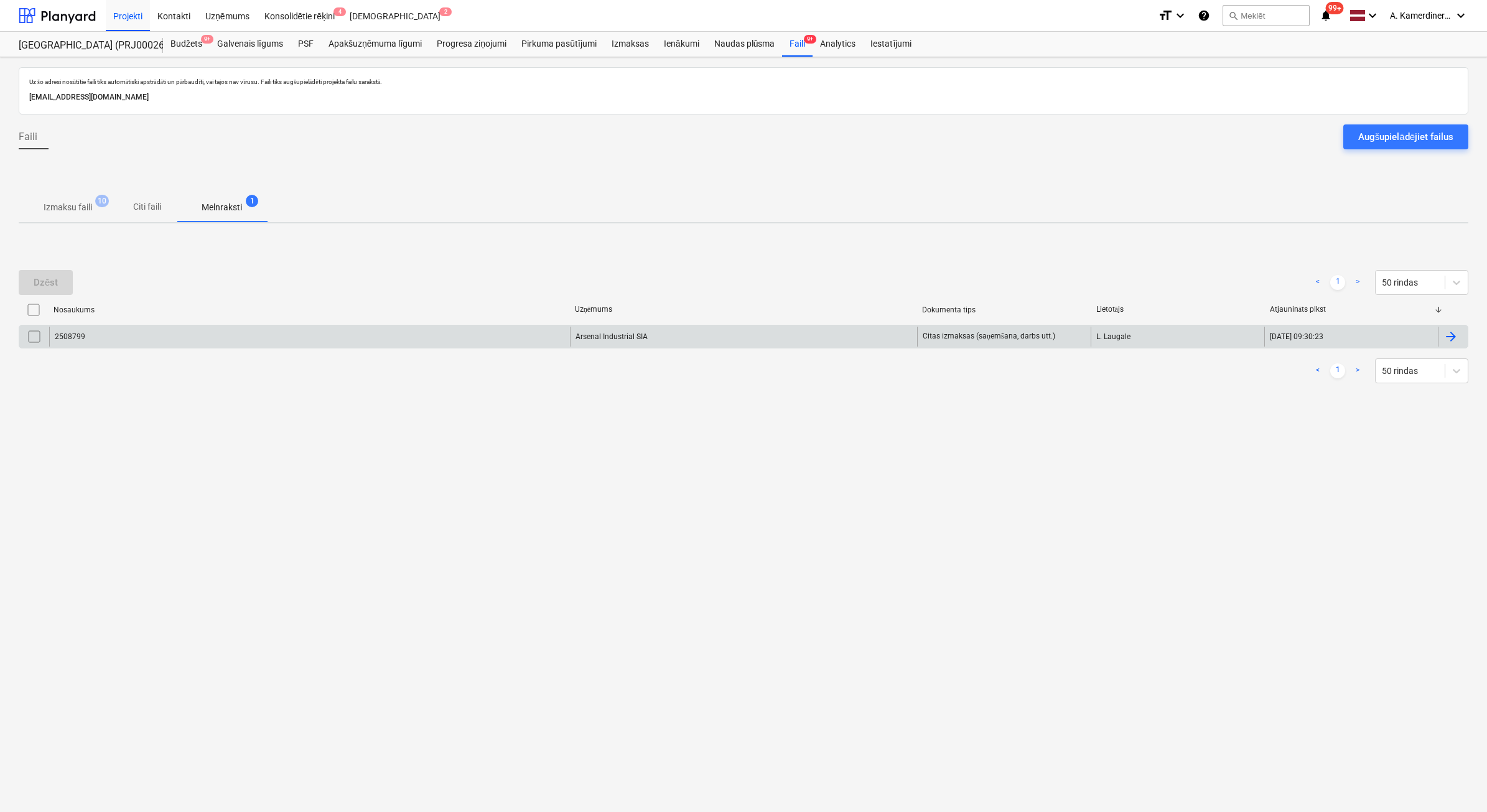
click at [234, 331] on div "2508799" at bounding box center [309, 337] width 521 height 20
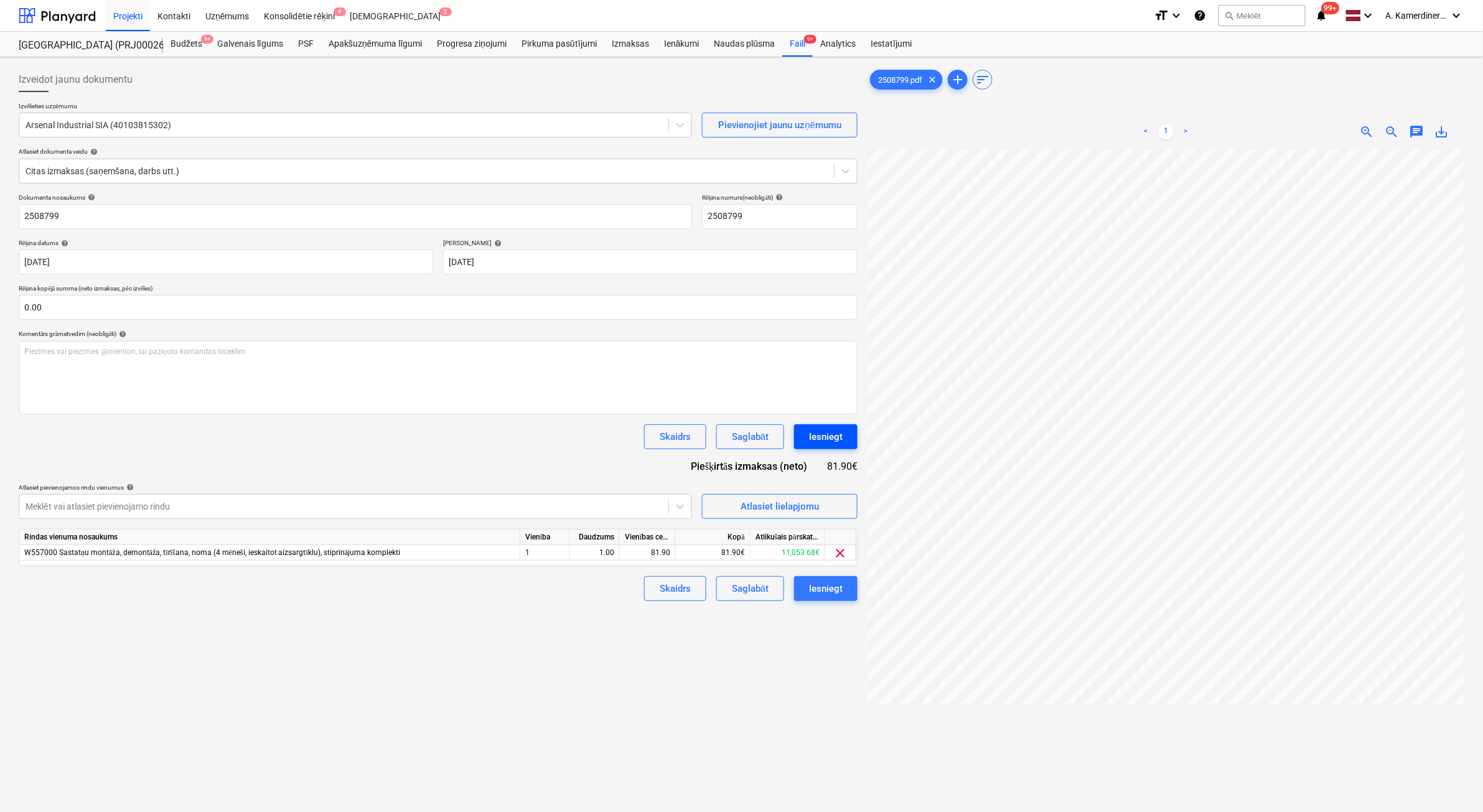
click at [824, 436] on div "Iesniegt" at bounding box center [826, 437] width 33 height 16
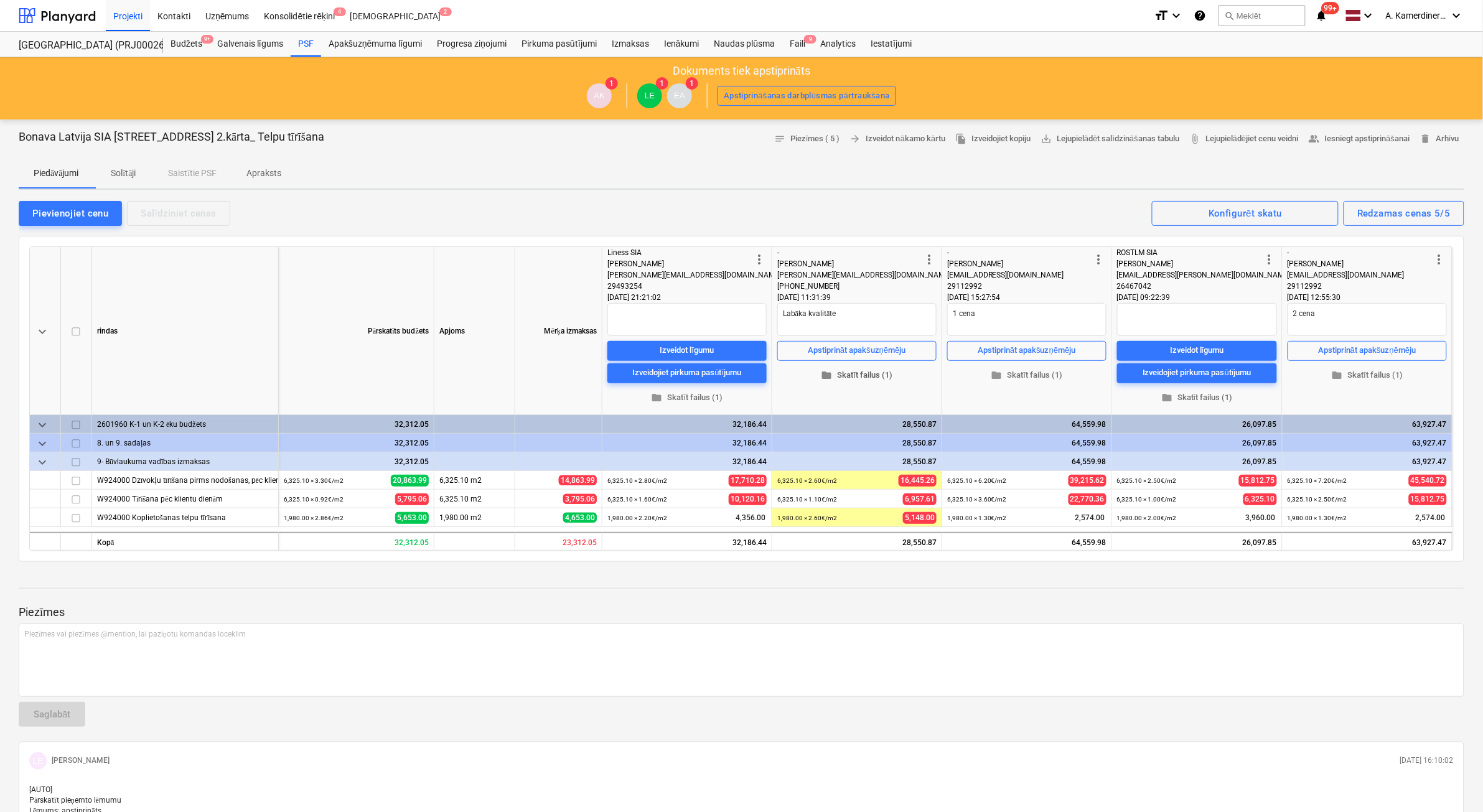
click at [864, 371] on span "folder Skatīt failus (1)" at bounding box center [857, 374] width 150 height 15
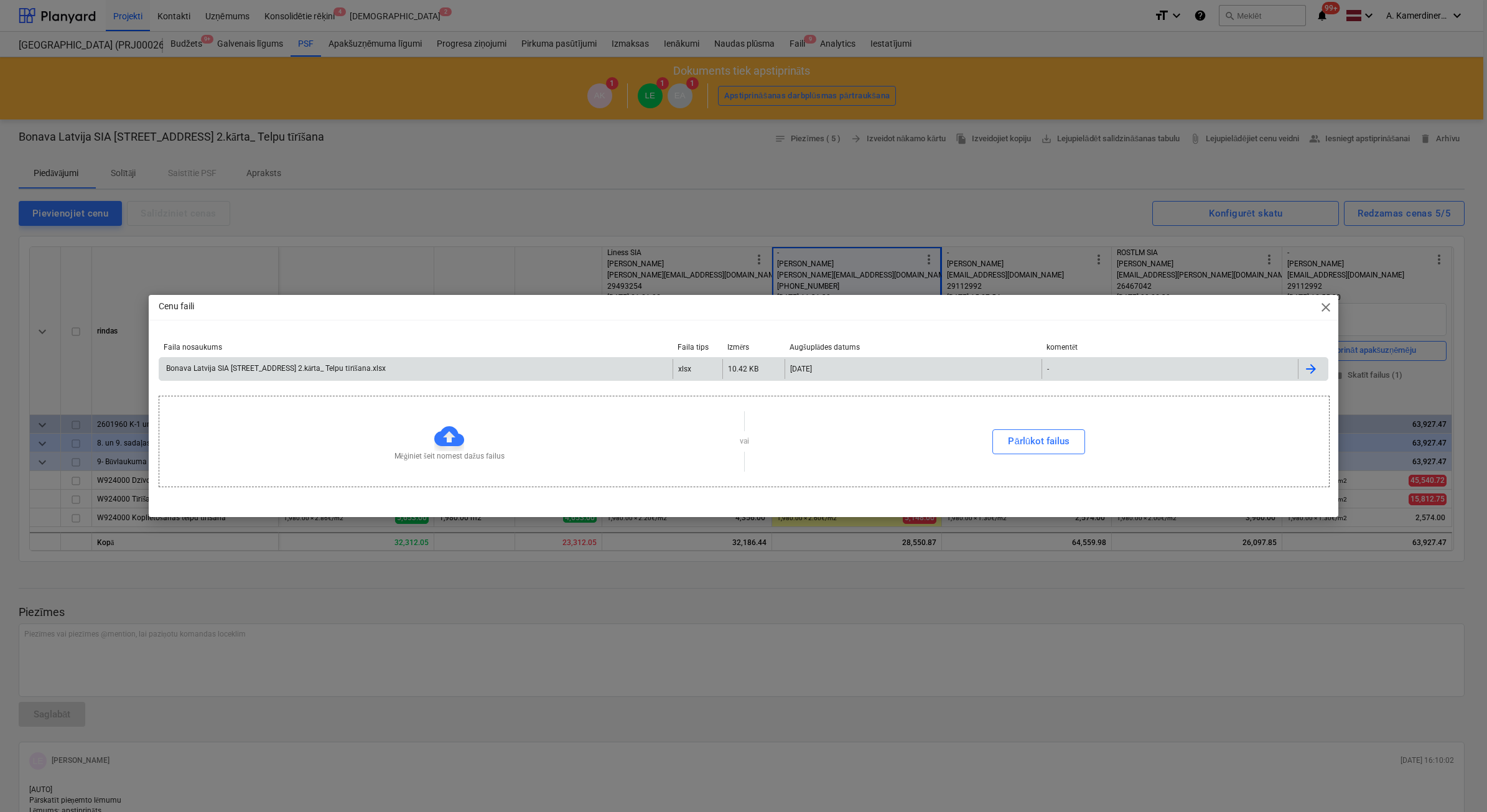
click at [368, 367] on div "Bonava Latvija SIA TENDERIS Tumes iela 27 2.kārta_ Telpu tīrīšana.xlsx" at bounding box center [275, 368] width 222 height 9
click at [1329, 309] on span "close" at bounding box center [1326, 307] width 15 height 15
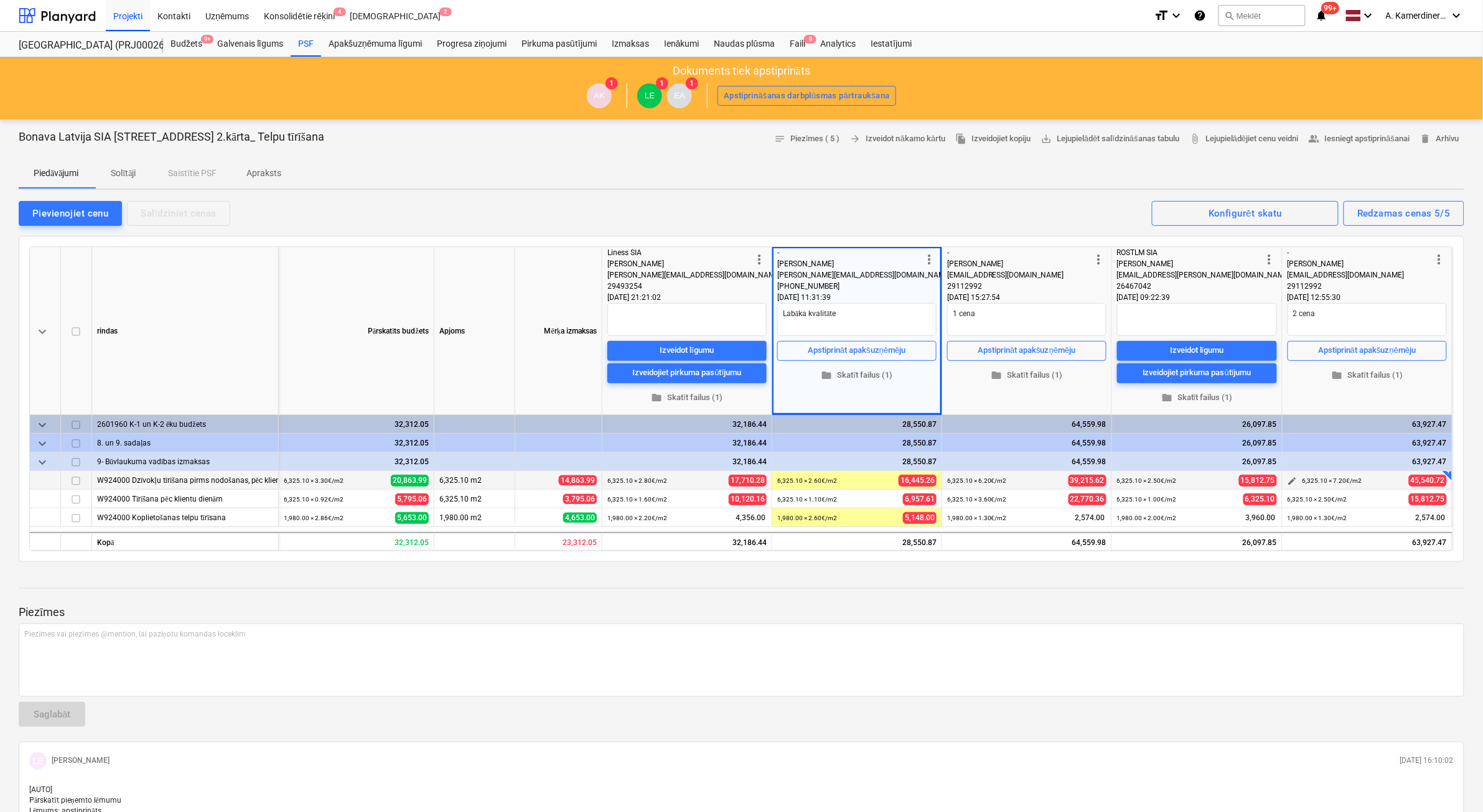
type textarea "x"
